Goal: Information Seeking & Learning: Learn about a topic

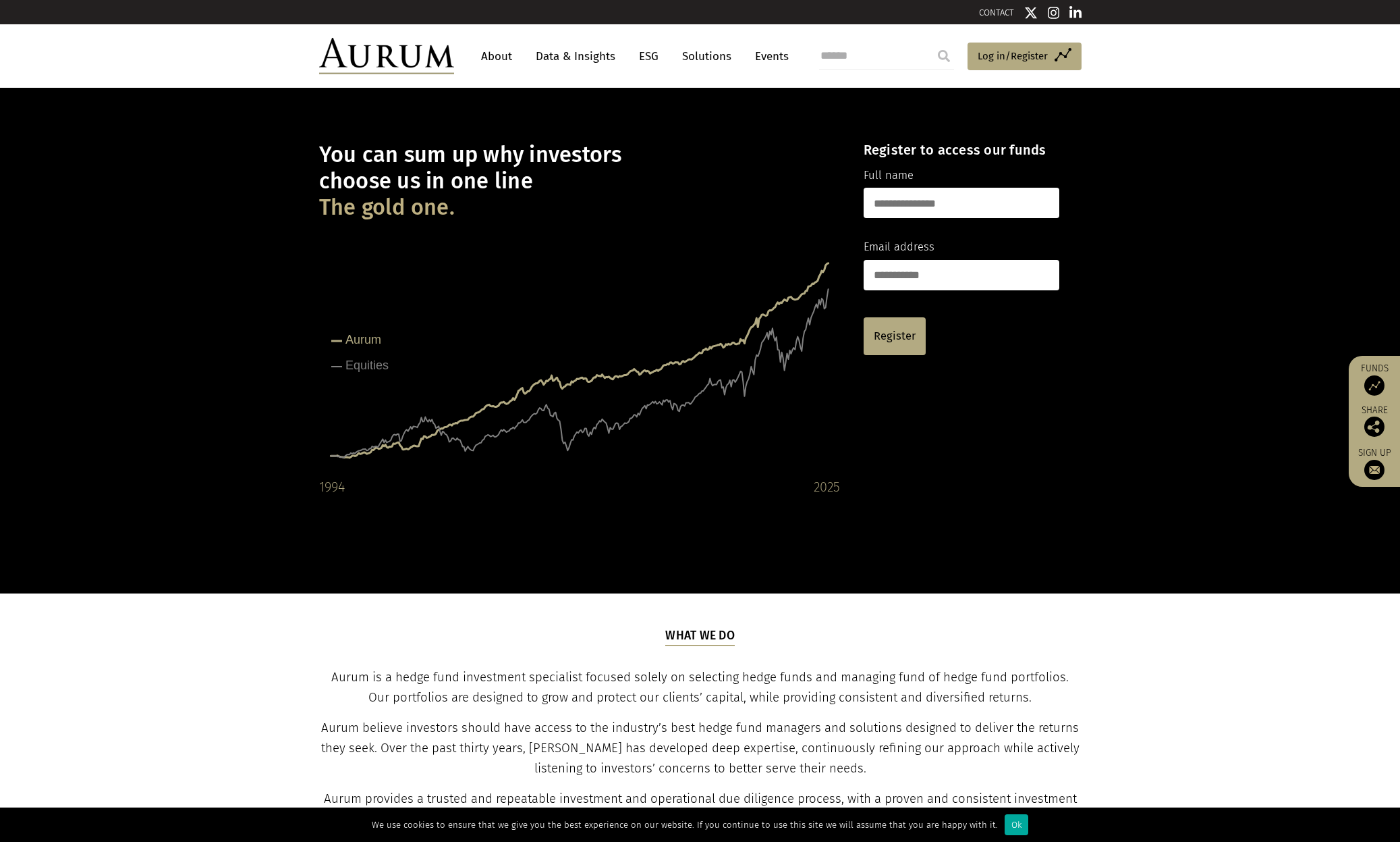
click at [497, 57] on link "About" at bounding box center [497, 56] width 45 height 25
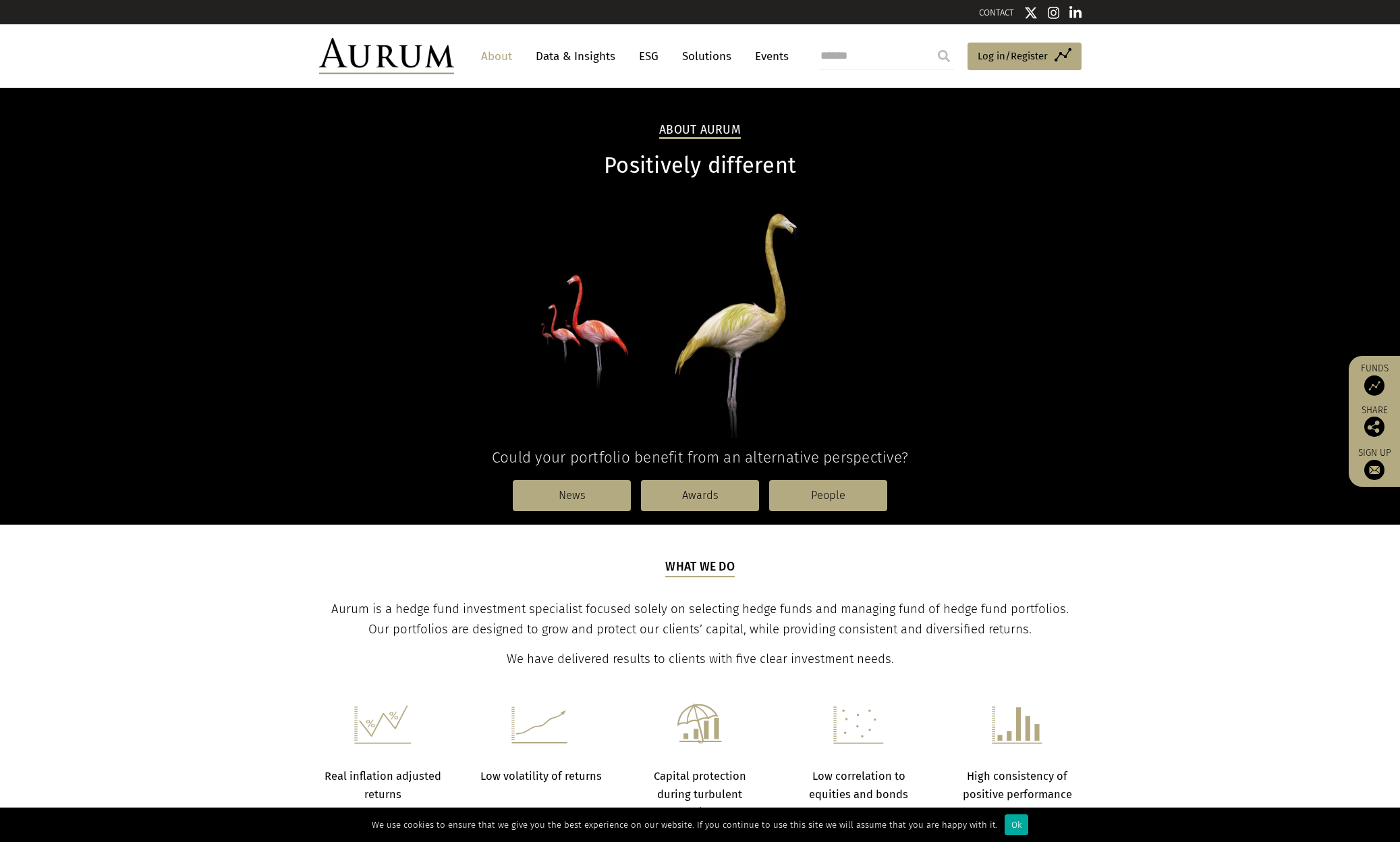
click at [586, 49] on link "Data & Insights" at bounding box center [576, 56] width 93 height 25
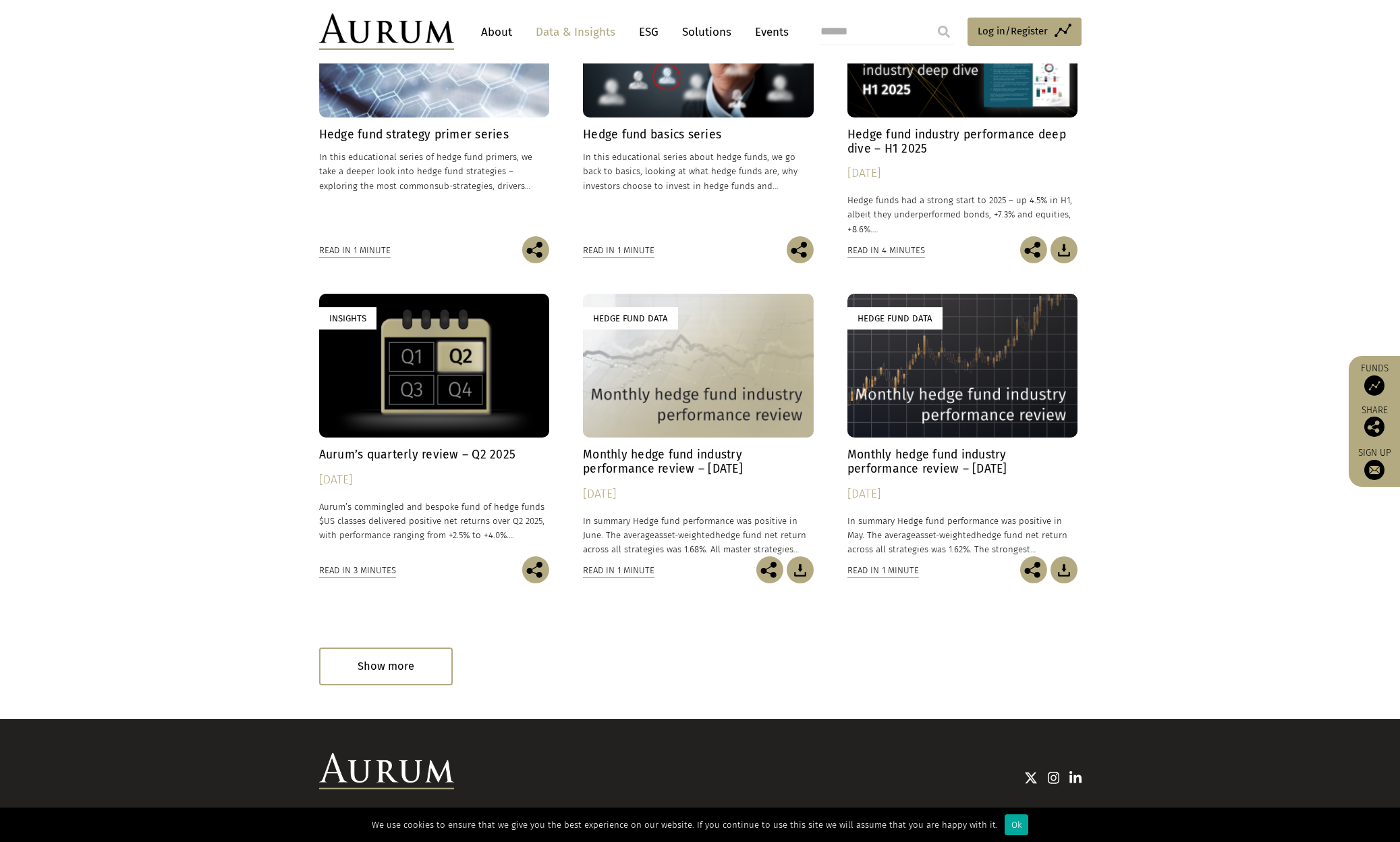
scroll to position [576, 0]
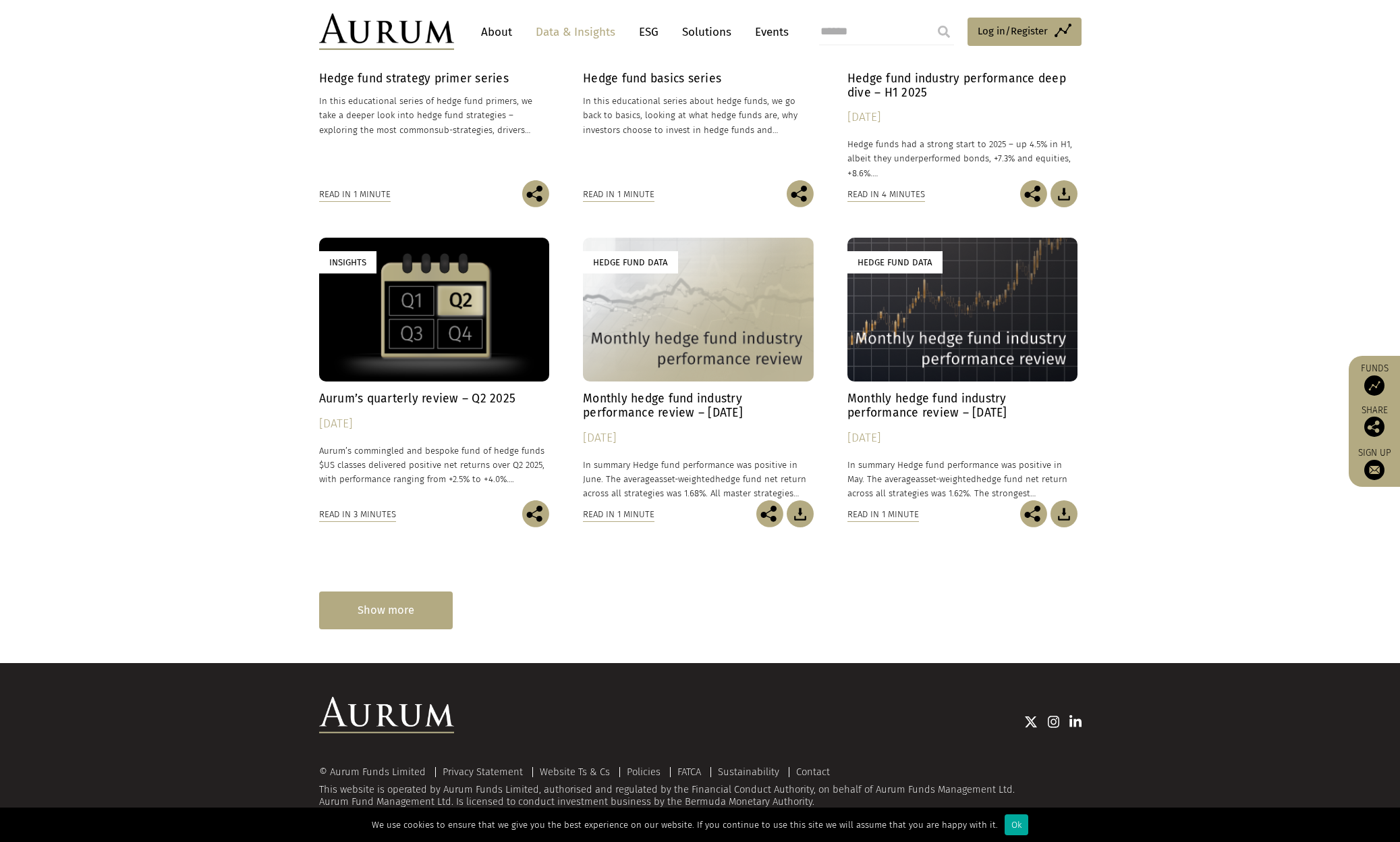
click at [390, 595] on div "Show more" at bounding box center [386, 610] width 134 height 37
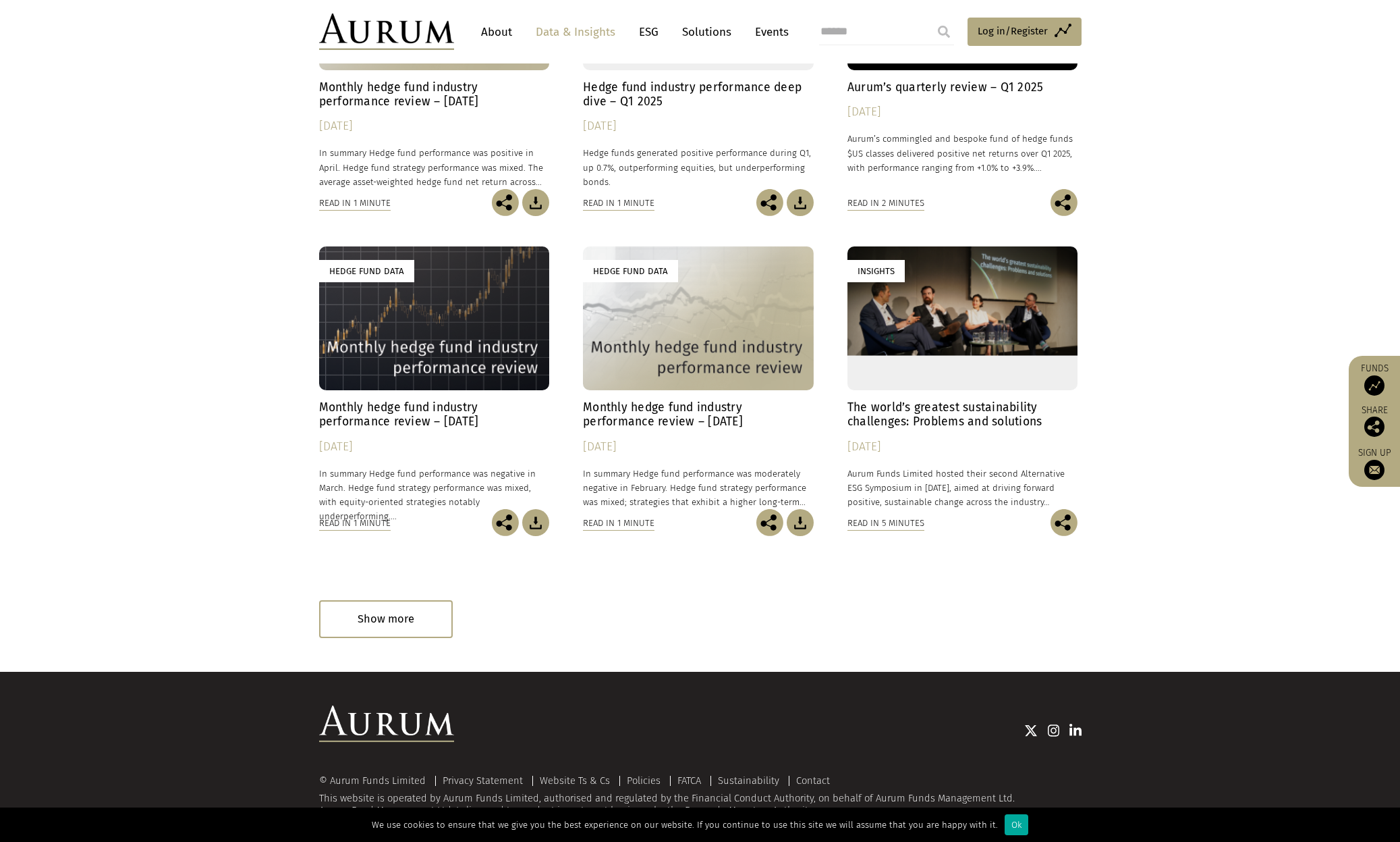
scroll to position [1217, 0]
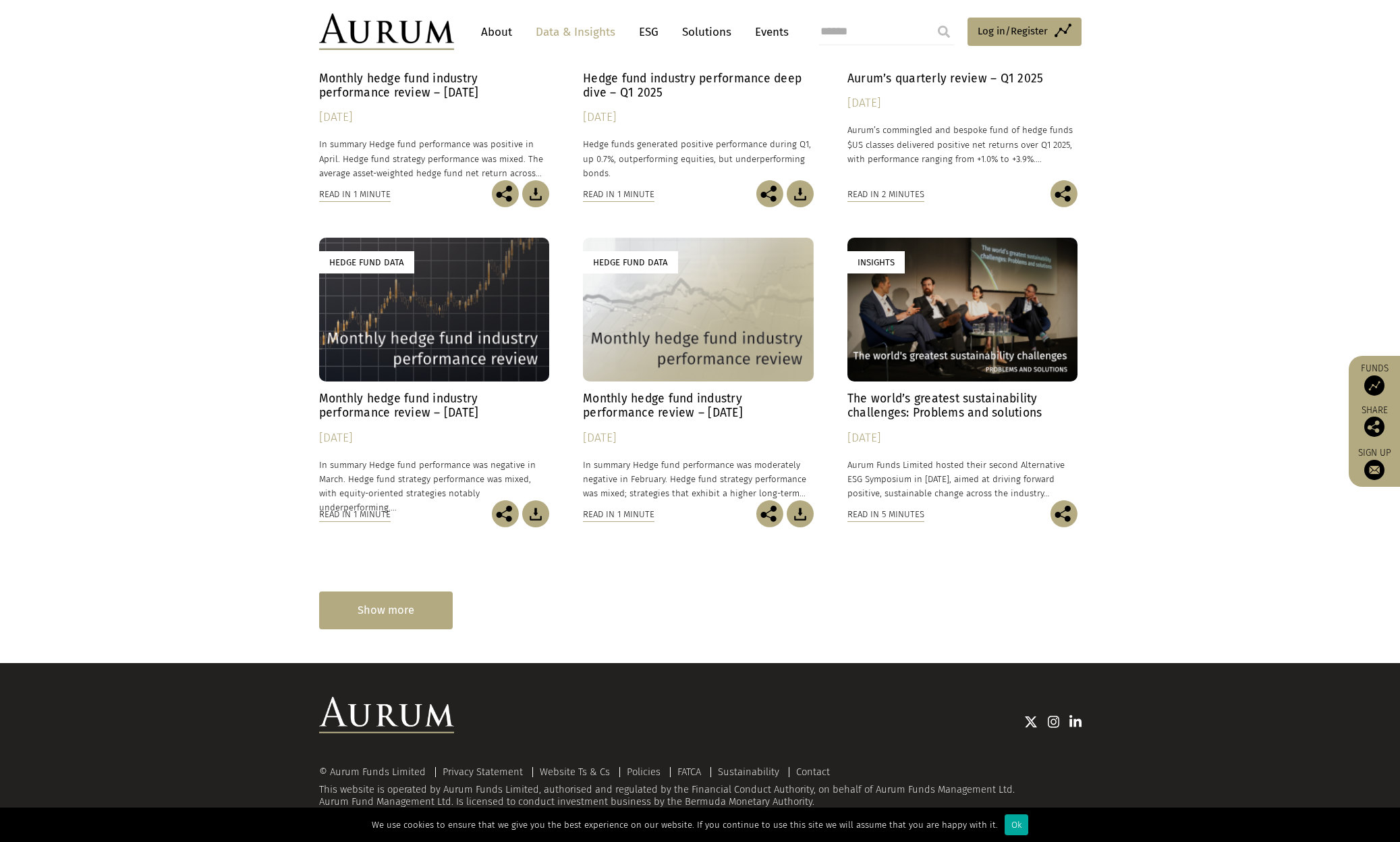
click at [407, 611] on div "Show more" at bounding box center [386, 610] width 134 height 37
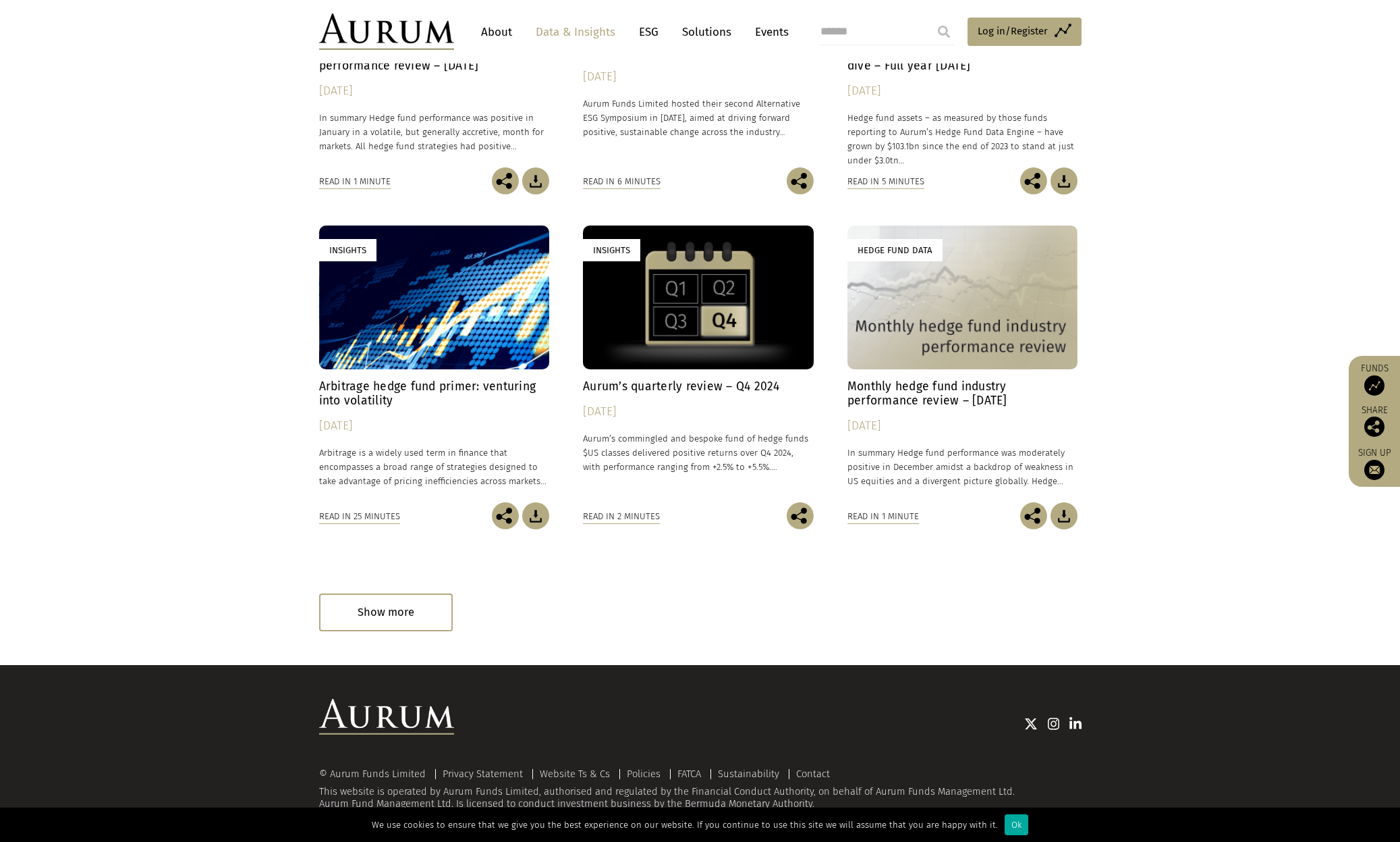
scroll to position [1943, 0]
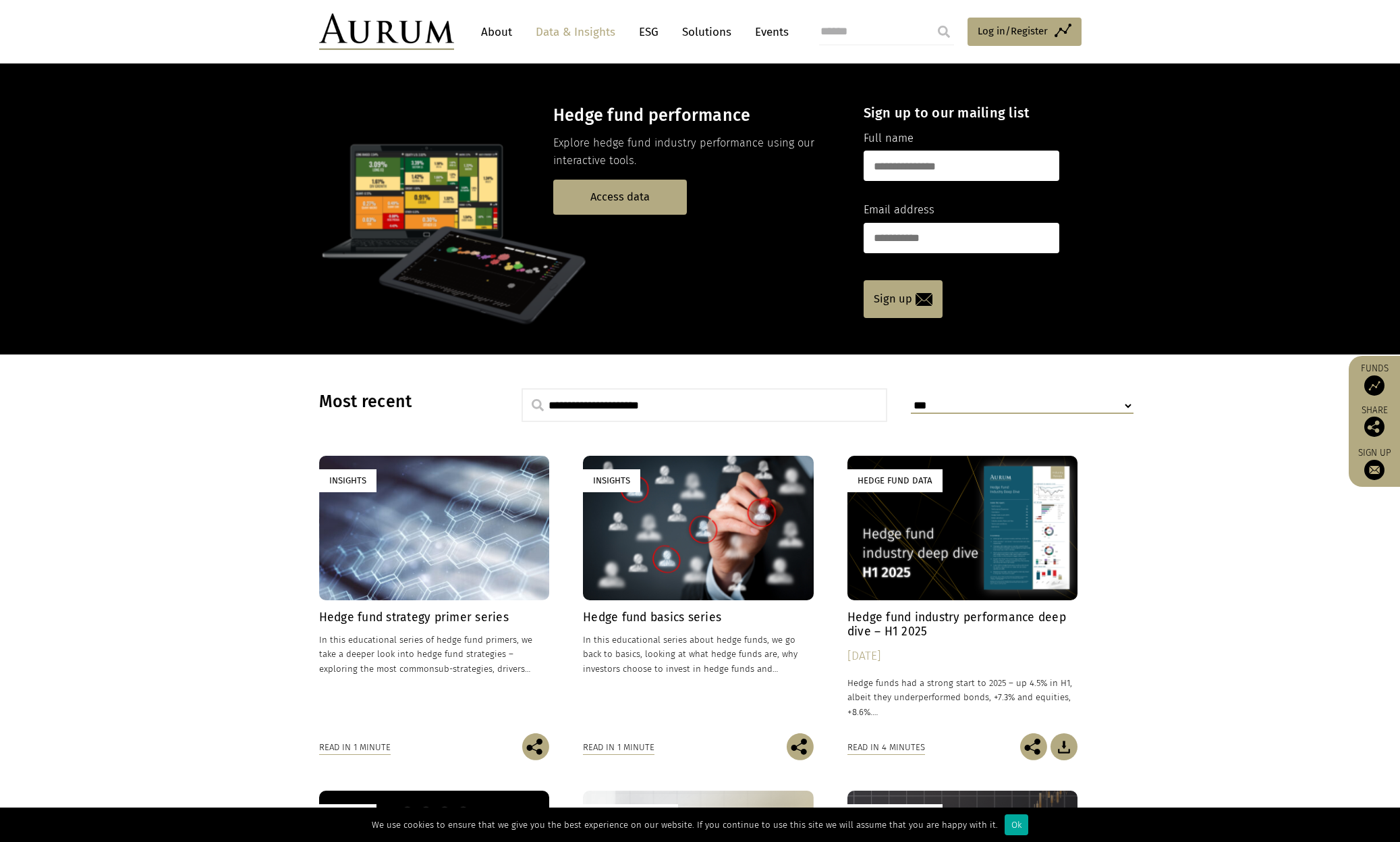
scroll to position [0, 0]
